Goal: Task Accomplishment & Management: Use online tool/utility

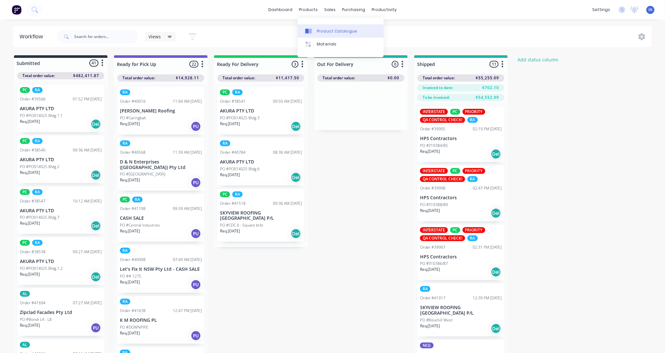
click at [324, 29] on div "Product Catalogue" at bounding box center [337, 31] width 40 height 6
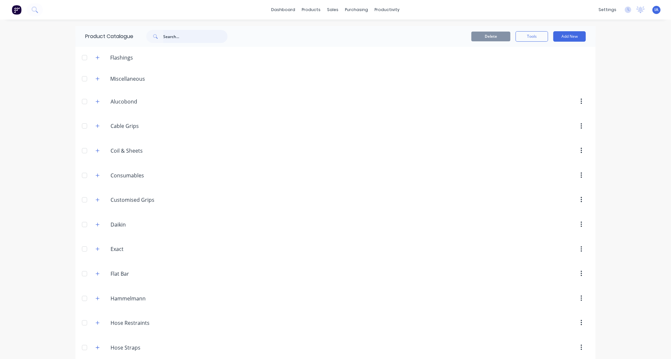
click at [174, 36] on input "text" at bounding box center [195, 36] width 64 height 13
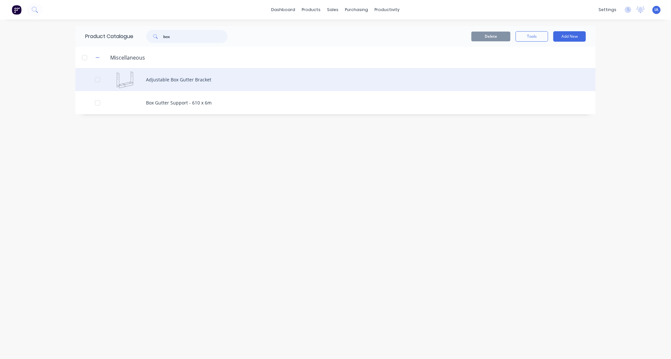
type input "box"
click at [222, 80] on div "Adjustable Box Gutter Bracket" at bounding box center [335, 79] width 520 height 23
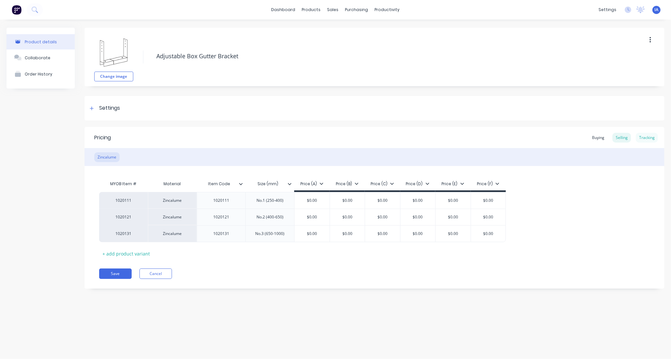
click at [650, 136] on div "Tracking" at bounding box center [647, 138] width 22 height 10
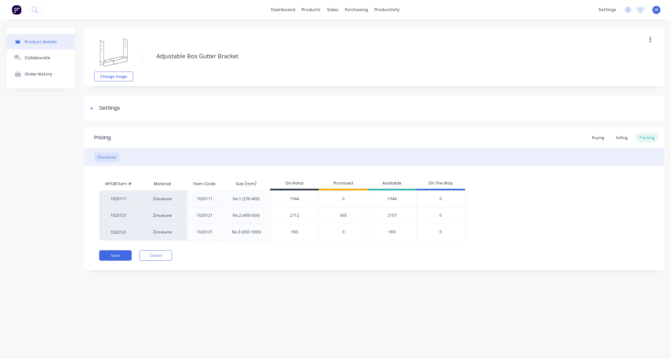
click at [284, 233] on input "900" at bounding box center [294, 232] width 48 height 6
type input "0"
click at [319, 293] on div "Product details Collaborate Order History Change image Adjustable Box Gutter Br…" at bounding box center [335, 183] width 671 height 326
click at [294, 231] on input "1152" at bounding box center [294, 232] width 48 height 6
type input "1188"
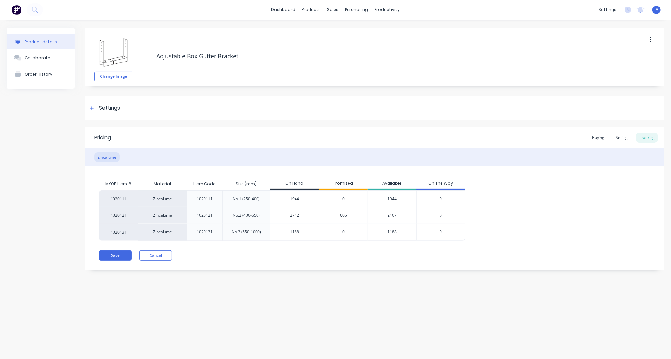
click at [188, 315] on div "Product details Collaborate Order History Change image Adjustable Box Gutter Br…" at bounding box center [335, 183] width 671 height 326
click at [116, 253] on button "Save" at bounding box center [115, 255] width 33 height 10
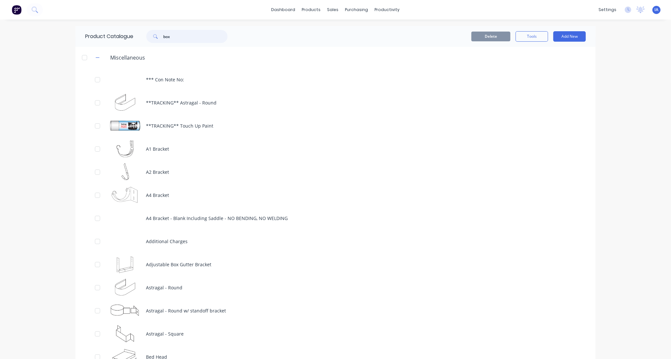
click at [194, 34] on input "box" at bounding box center [195, 36] width 64 height 13
type input "b"
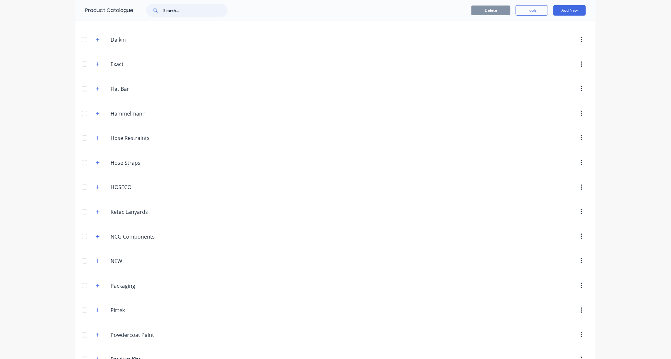
scroll to position [325, 0]
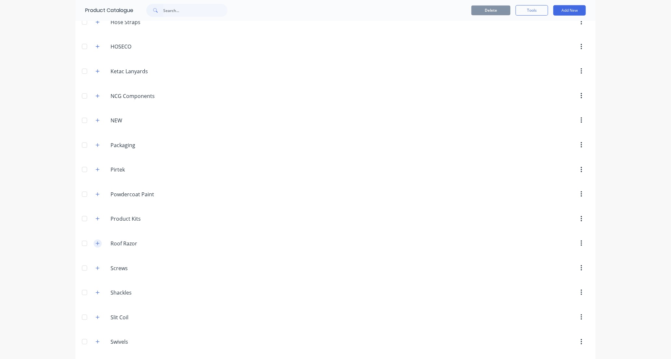
click at [96, 245] on icon "button" at bounding box center [98, 243] width 4 height 5
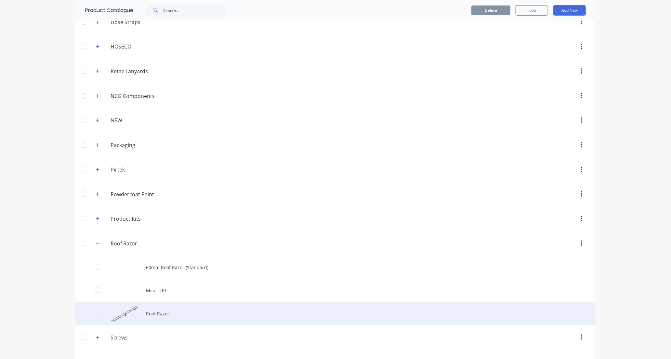
click at [187, 318] on div "Roof Razor" at bounding box center [335, 313] width 520 height 23
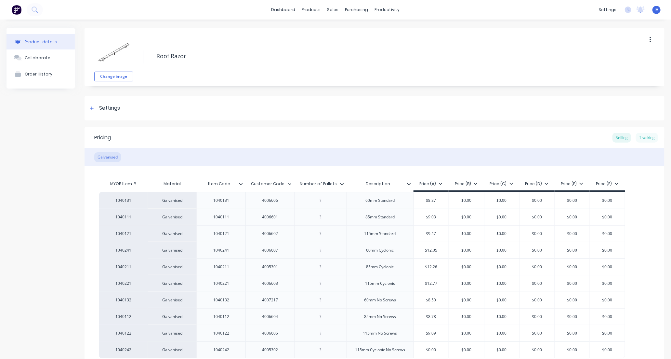
drag, startPoint x: 637, startPoint y: 136, endPoint x: 637, endPoint y: 141, distance: 5.2
click at [637, 136] on div "Tracking" at bounding box center [647, 138] width 22 height 10
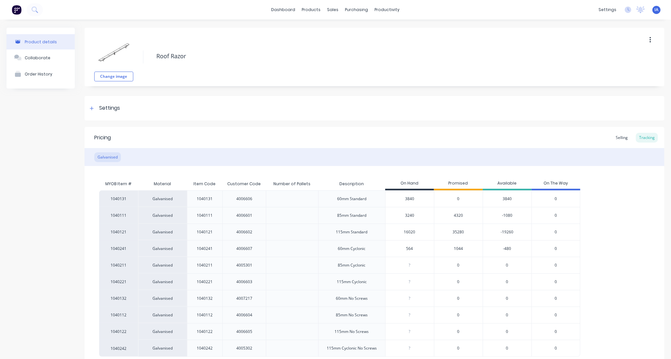
click at [406, 232] on input "16020" at bounding box center [410, 232] width 48 height 6
type input "17640"
click at [628, 235] on div "1040131 Galvanised 1040131 4006606 60mm Standard 3840 0 3840 0 1040111 Galvanis…" at bounding box center [374, 273] width 551 height 166
click at [625, 235] on div "1040131 Galvanised 1040131 4006606 60mm Standard 3840 0 3840 0 1040111 Galvanis…" at bounding box center [374, 273] width 551 height 166
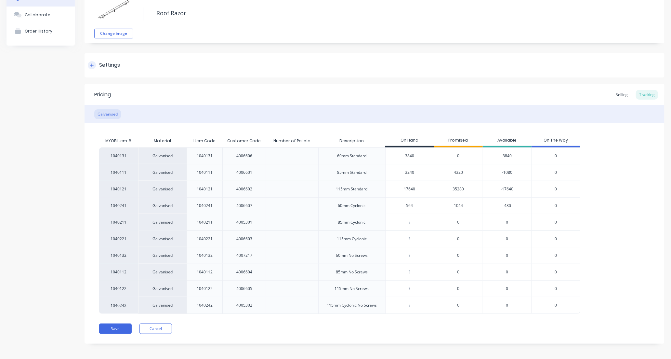
scroll to position [46, 0]
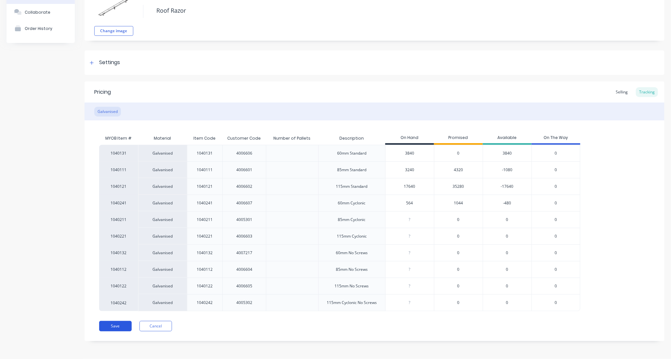
click at [119, 326] on button "Save" at bounding box center [115, 326] width 33 height 10
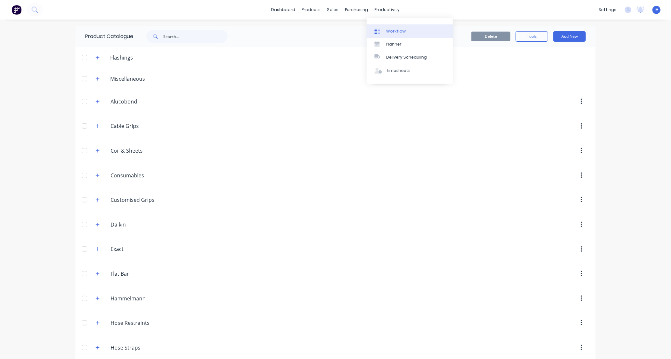
click at [412, 30] on link "Workflow" at bounding box center [410, 30] width 86 height 13
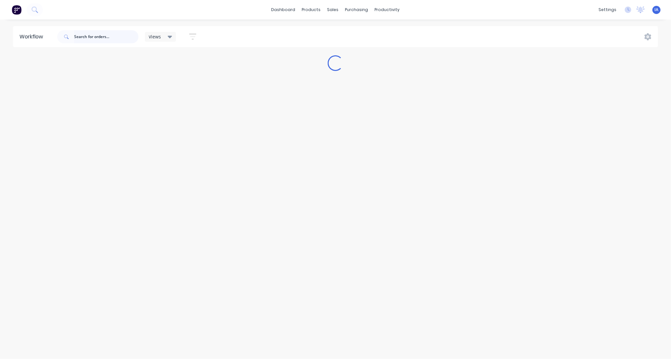
click at [108, 38] on input "text" at bounding box center [106, 36] width 64 height 13
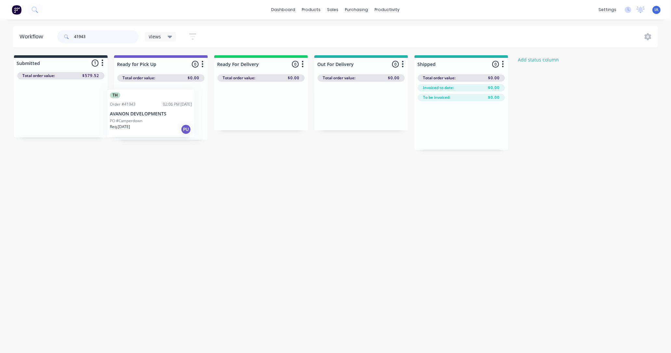
drag, startPoint x: 83, startPoint y: 109, endPoint x: 178, endPoint y: 114, distance: 95.1
click at [178, 114] on div "Submitted 1 Status colour #273444 hex #273444 Save Cancel Summaries Total order…" at bounding box center [348, 102] width 707 height 95
type input "4"
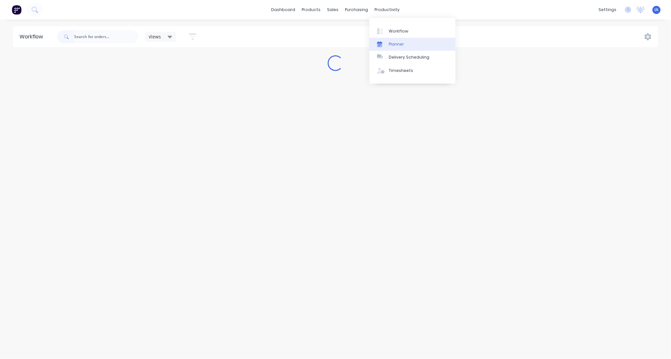
click at [397, 43] on div "Planner" at bounding box center [396, 44] width 15 height 6
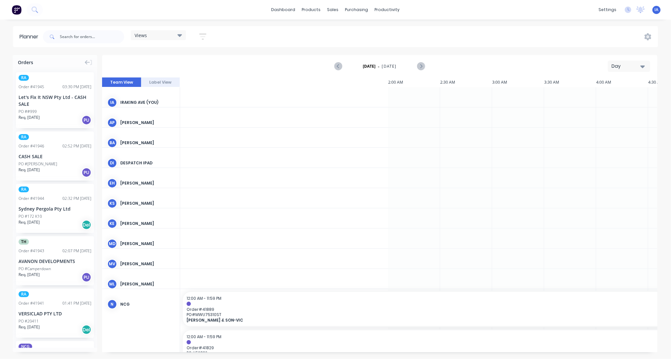
scroll to position [0, 624]
click at [86, 36] on input "text" at bounding box center [92, 36] width 64 height 13
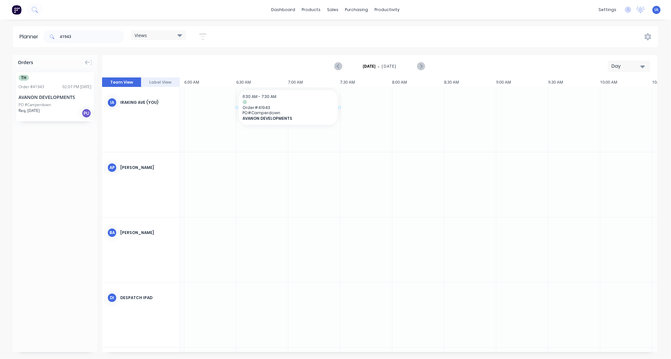
drag, startPoint x: 68, startPoint y: 101, endPoint x: 253, endPoint y: 110, distance: 184.8
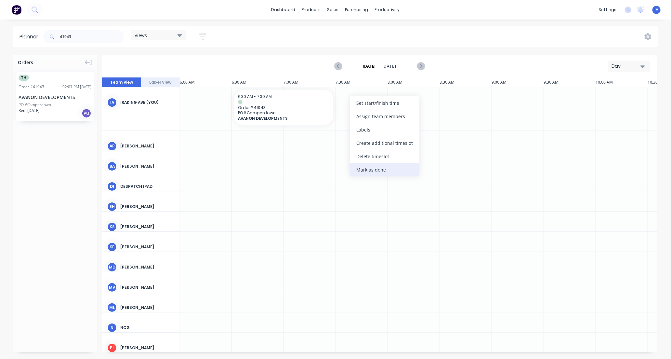
click at [364, 170] on div "Mark as done" at bounding box center [385, 169] width 70 height 13
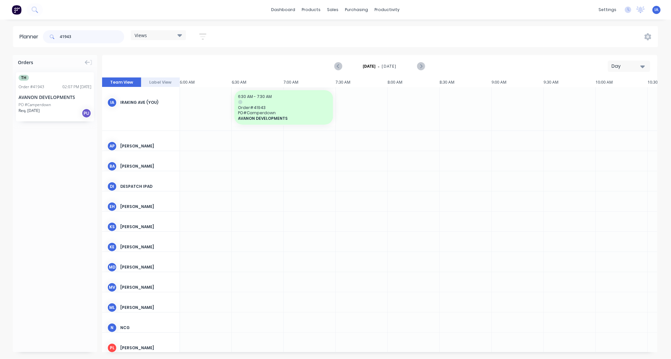
click at [98, 34] on input "41943" at bounding box center [92, 36] width 64 height 13
type input "4"
